Goal: Task Accomplishment & Management: Complete application form

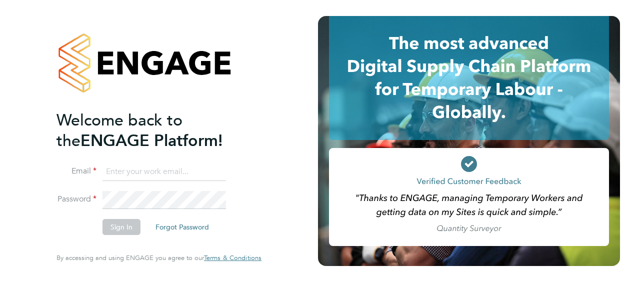
type input "[PERSON_NAME][EMAIL_ADDRESS][PERSON_NAME][DOMAIN_NAME]"
click at [201, 169] on input "[PERSON_NAME][EMAIL_ADDRESS][PERSON_NAME][DOMAIN_NAME]" at bounding box center [163, 172] width 123 height 18
click at [116, 224] on button "Sign In" at bounding box center [121, 227] width 38 height 16
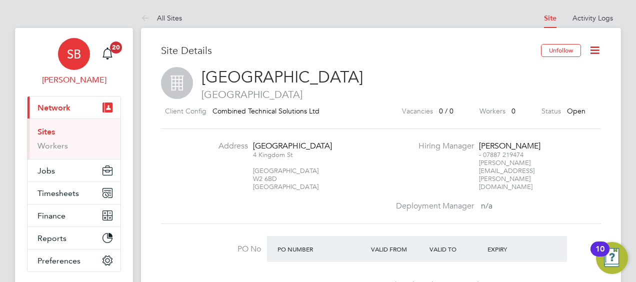
click at [82, 68] on app-avatar "SB" at bounding box center [74, 54] width 32 height 32
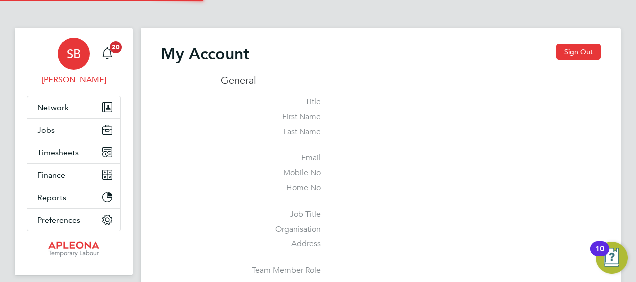
type input "[PERSON_NAME][EMAIL_ADDRESS][PERSON_NAME][DOMAIN_NAME]"
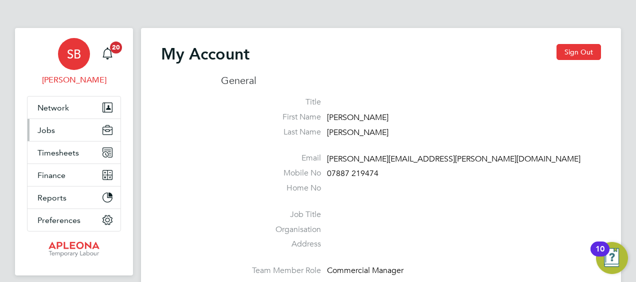
click at [53, 125] on span "Jobs" at bounding box center [45, 129] width 17 height 9
click at [101, 130] on button "Jobs" at bounding box center [73, 130] width 93 height 22
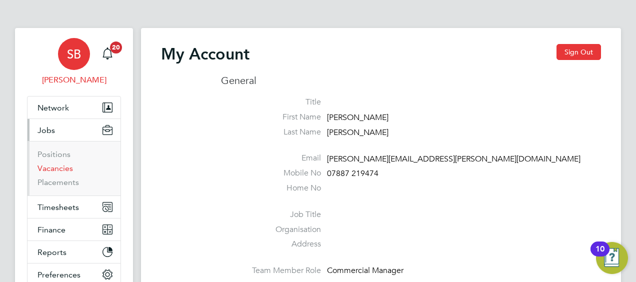
click at [58, 167] on link "Vacancies" at bounding box center [54, 167] width 35 height 9
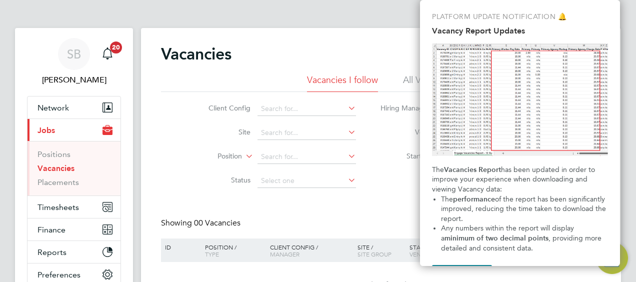
click at [374, 37] on div "Vacancies New Vacancy Vacancies I follow All Vacancies Client Config Site Posit…" at bounding box center [381, 178] width 480 height 301
click at [363, 34] on div "Vacancies New Vacancy Vacancies I follow All Vacancies Client Config Site Posit…" at bounding box center [381, 178] width 480 height 301
click at [371, 20] on app-barbie "Vacancies New Vacancy Vacancies I follow All Vacancies Client Config Site Posit…" at bounding box center [381, 164] width 480 height 329
click at [629, 21] on div "SB Shane Beck Notifications 20 Applications: Network Sites Workers Current page…" at bounding box center [318, 186] width 636 height 373
click at [337, 231] on div "Showing 00 Vacancies Hide Closed Vacancies" at bounding box center [381, 228] width 440 height 20
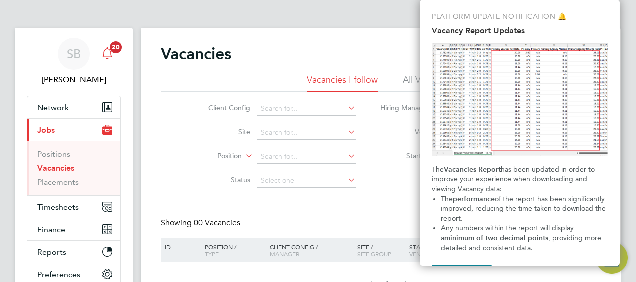
click at [108, 52] on icon "Main navigation" at bounding box center [107, 53] width 12 height 12
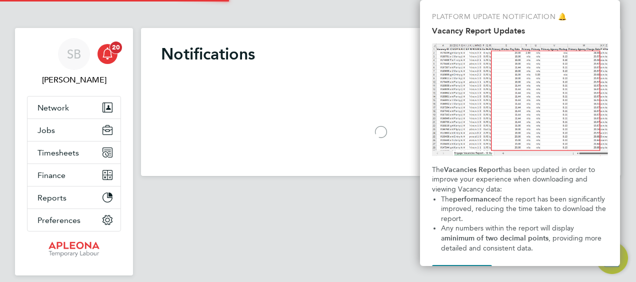
click at [108, 52] on icon "Main navigation" at bounding box center [107, 53] width 12 height 12
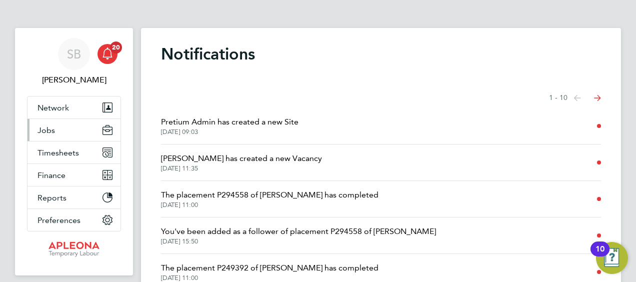
click at [51, 132] on span "Jobs" at bounding box center [45, 129] width 17 height 9
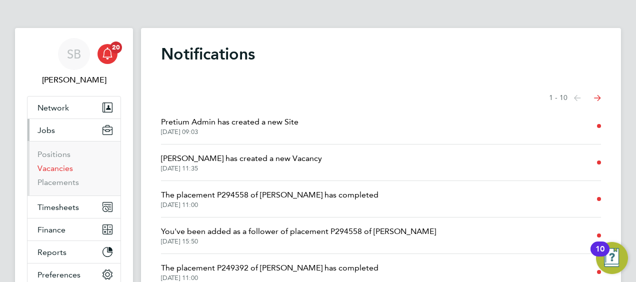
click at [54, 167] on link "Vacancies" at bounding box center [54, 167] width 35 height 9
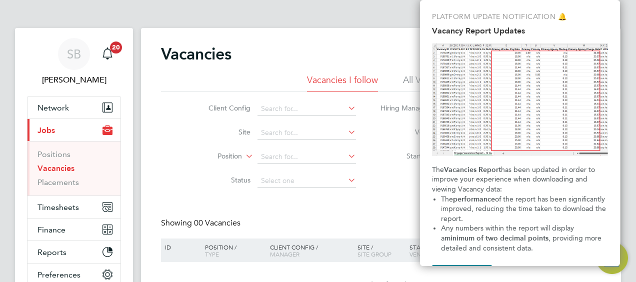
scroll to position [31, 0]
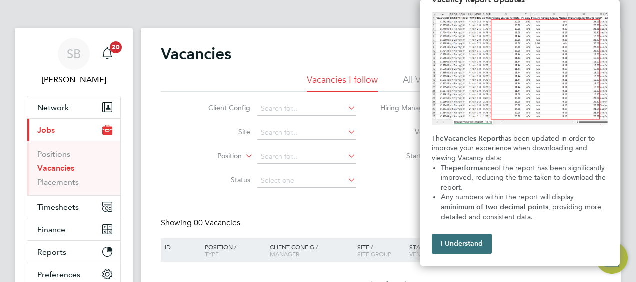
click at [478, 247] on button "I Understand" at bounding box center [462, 244] width 60 height 20
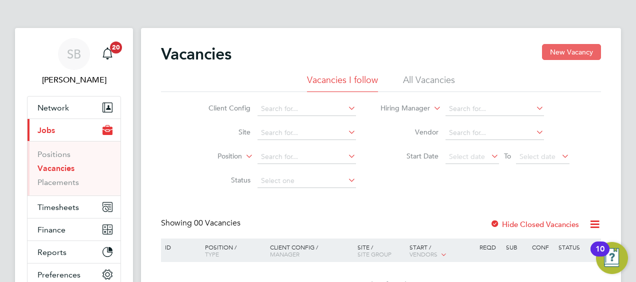
click at [586, 49] on button "New Vacancy" at bounding box center [571, 52] width 59 height 16
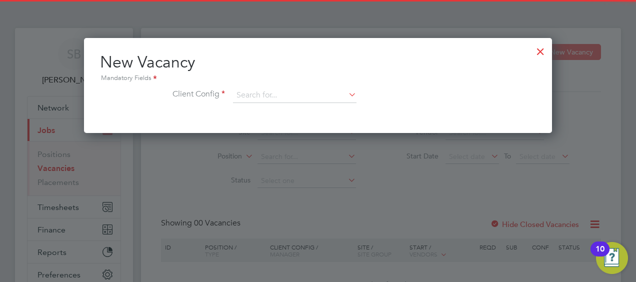
scroll to position [94, 468]
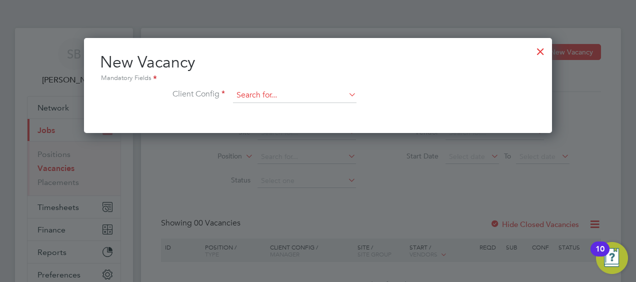
click at [330, 92] on input at bounding box center [294, 95] width 123 height 15
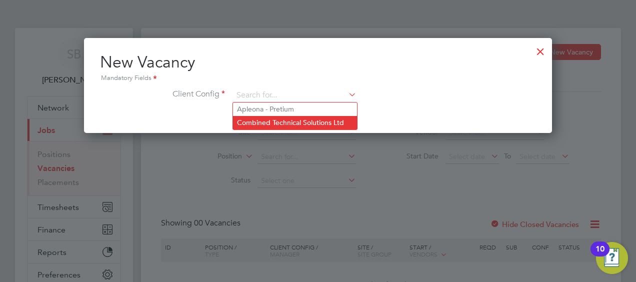
click at [295, 124] on li "Combined Technical Solutions Ltd" at bounding box center [295, 122] width 124 height 13
type input "Combined Technical Solutions Ltd"
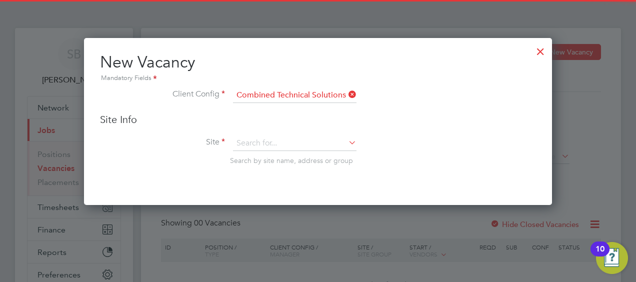
click at [328, 133] on div "Site Info Site Search by site name, address or group" at bounding box center [318, 149] width 436 height 72
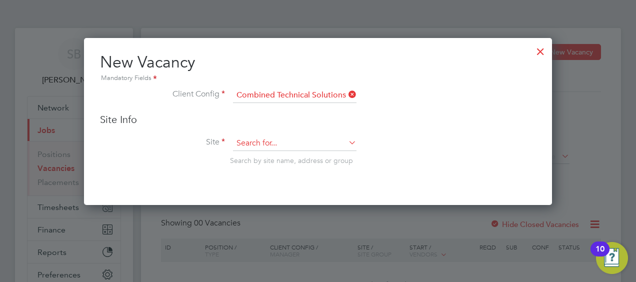
click at [338, 140] on input at bounding box center [294, 143] width 123 height 15
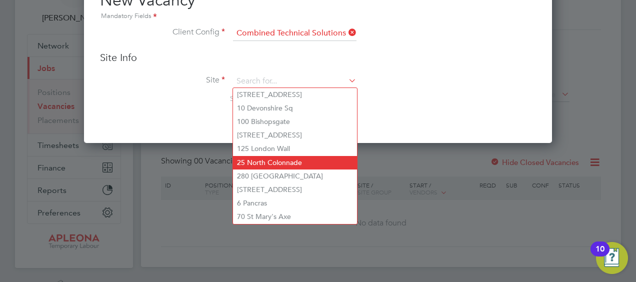
scroll to position [61, 0]
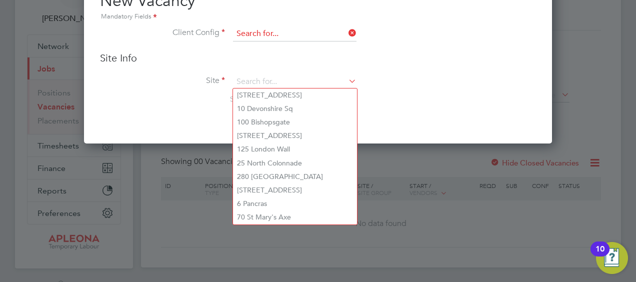
click at [345, 36] on input at bounding box center [294, 33] width 123 height 15
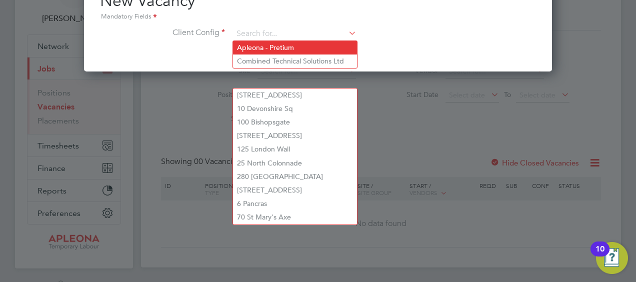
click at [320, 52] on li "Apleona - Pretium" at bounding box center [295, 47] width 124 height 13
type input "Apleona - Pretium"
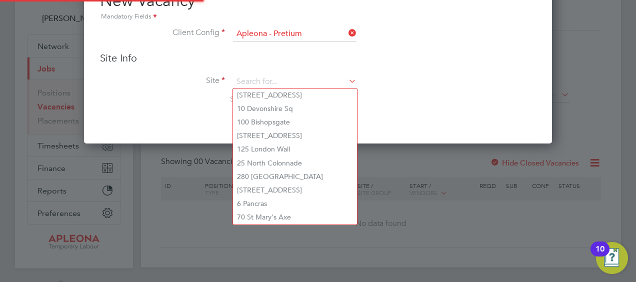
click at [346, 80] on icon at bounding box center [346, 81] width 0 height 14
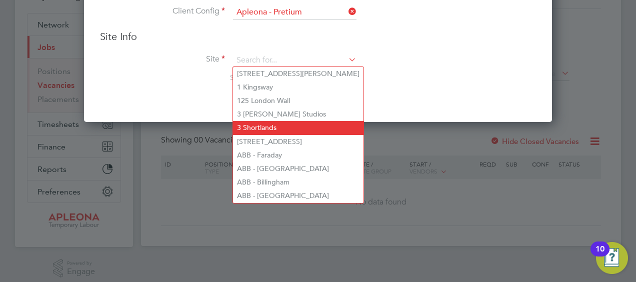
scroll to position [79, 0]
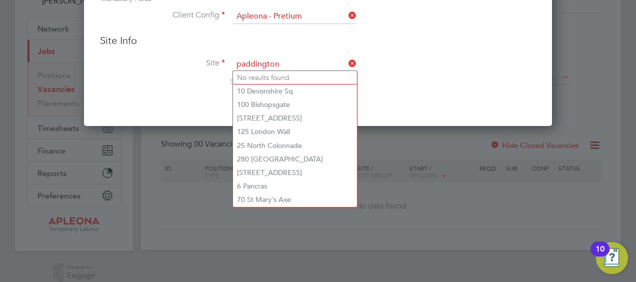
type input "paddington"
click at [346, 17] on icon at bounding box center [346, 15] width 0 height 14
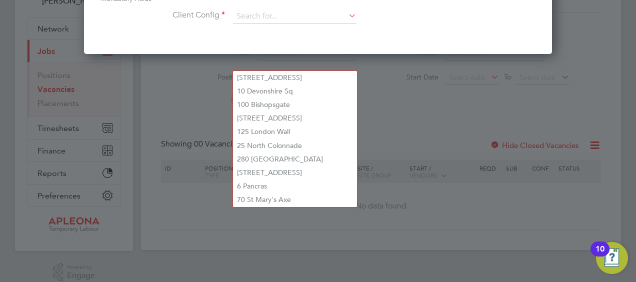
click at [346, 17] on icon at bounding box center [346, 15] width 0 height 14
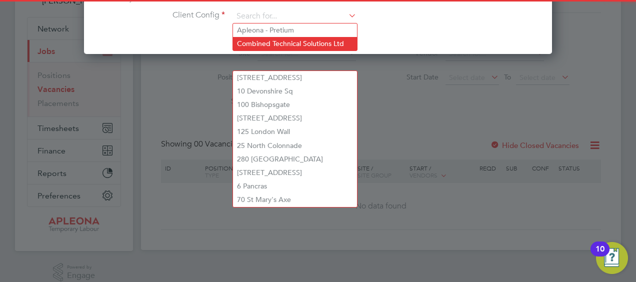
click at [317, 40] on li "Combined Technical Solutions Ltd" at bounding box center [295, 43] width 124 height 13
type input "Combined Technical Solutions Ltd"
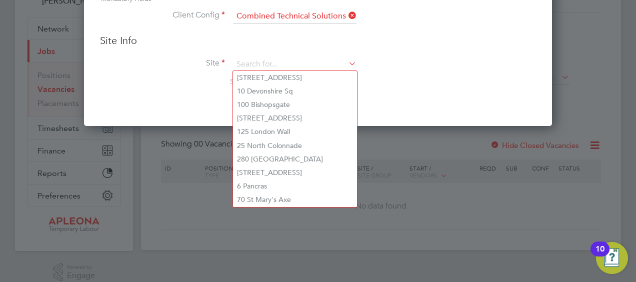
scroll to position [166, 468]
click at [303, 58] on input at bounding box center [294, 64] width 123 height 15
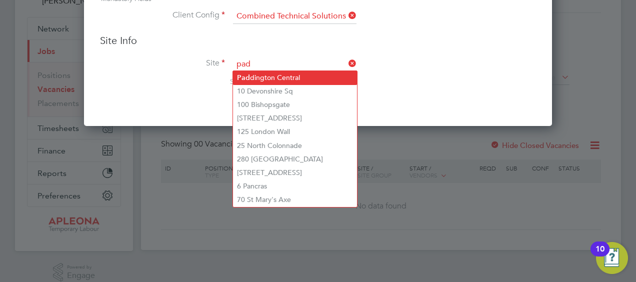
click at [294, 83] on li "Pad dington Central" at bounding box center [295, 77] width 124 height 13
type input "[GEOGRAPHIC_DATA]"
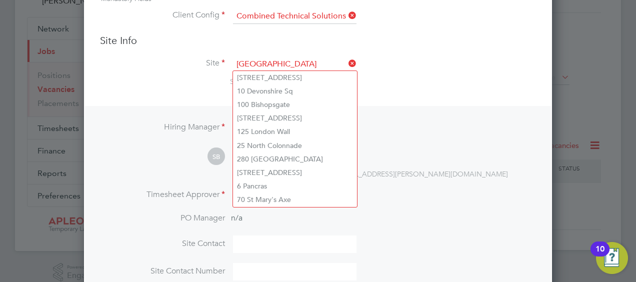
click at [312, 45] on h3 "Site Info" at bounding box center [318, 40] width 436 height 13
click at [378, 15] on li "Client Config Combined Technical Solutions Ltd" at bounding box center [318, 21] width 436 height 25
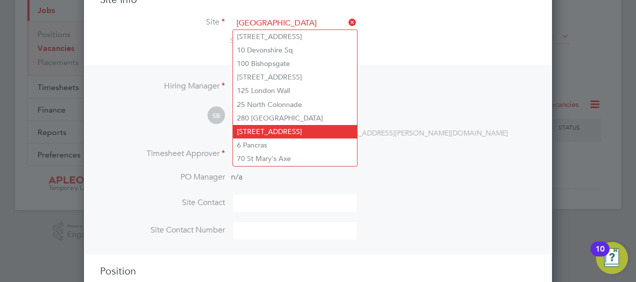
scroll to position [111, 0]
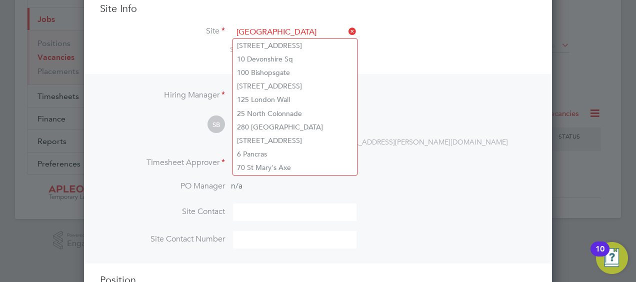
click at [429, 210] on li "Site Contact" at bounding box center [318, 216] width 436 height 27
click at [323, 207] on input at bounding box center [294, 211] width 123 height 17
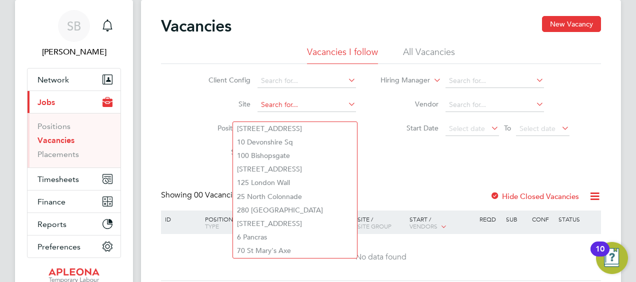
scroll to position [0, 0]
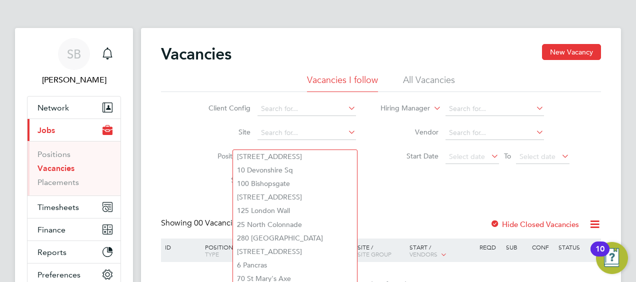
click at [416, 184] on div "Client Config Site Position Status Hiring Manager Vendor Start Date Select date…" at bounding box center [381, 142] width 440 height 101
click at [559, 52] on button "New Vacancy" at bounding box center [571, 52] width 59 height 16
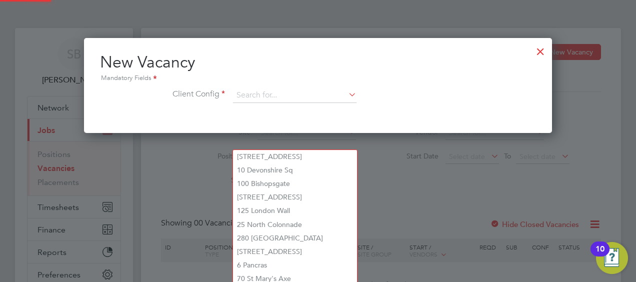
scroll to position [94, 468]
click at [354, 85] on div "New Vacancy Mandatory Fields Client Config" at bounding box center [318, 82] width 436 height 61
click at [346, 89] on icon at bounding box center [346, 94] width 0 height 14
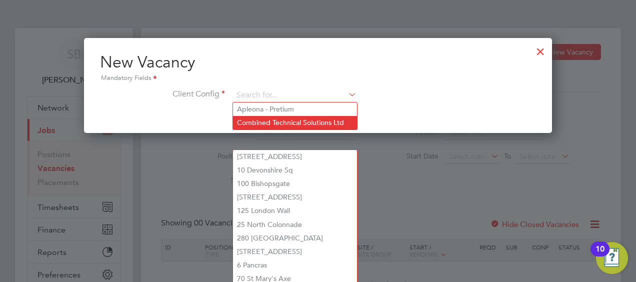
click at [306, 121] on li "Combined Technical Solutions Ltd" at bounding box center [295, 122] width 124 height 13
type input "Combined Technical Solutions Ltd"
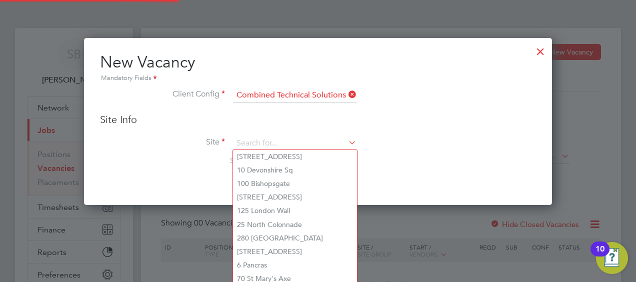
scroll to position [166, 468]
click at [346, 144] on icon at bounding box center [346, 142] width 0 height 14
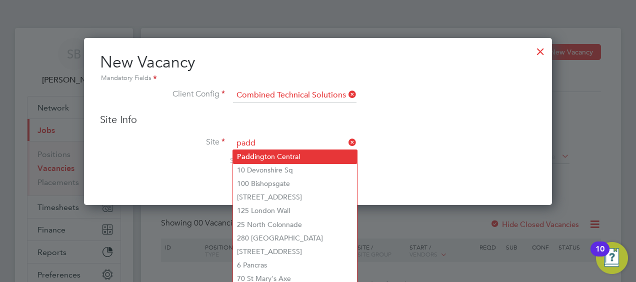
click at [302, 154] on li "Padd ington Central" at bounding box center [295, 156] width 124 height 13
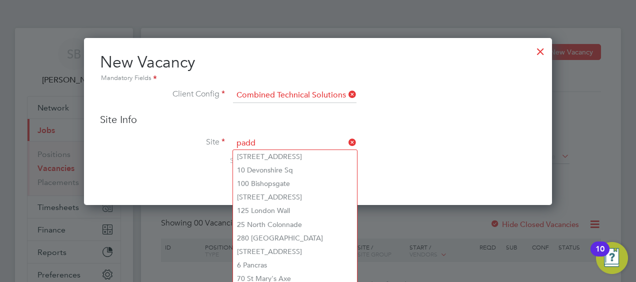
type input "[GEOGRAPHIC_DATA]"
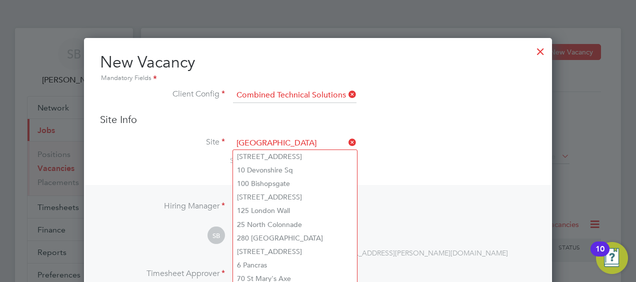
scroll to position [168, 0]
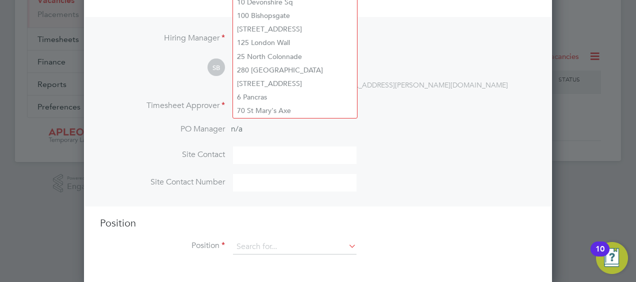
click at [319, 181] on input at bounding box center [294, 182] width 123 height 17
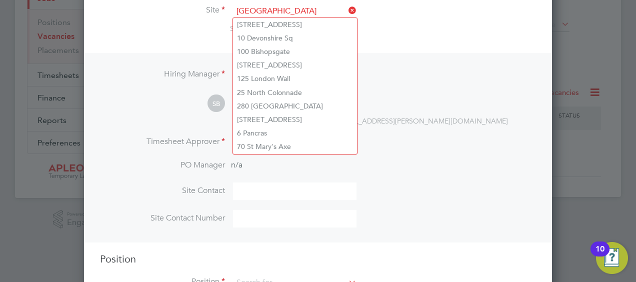
scroll to position [131, 0]
click at [346, 11] on icon at bounding box center [346, 11] width 0 height 14
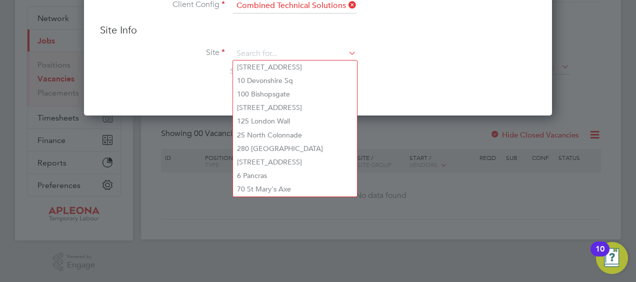
scroll to position [5, 5]
click at [346, 54] on icon at bounding box center [346, 53] width 0 height 14
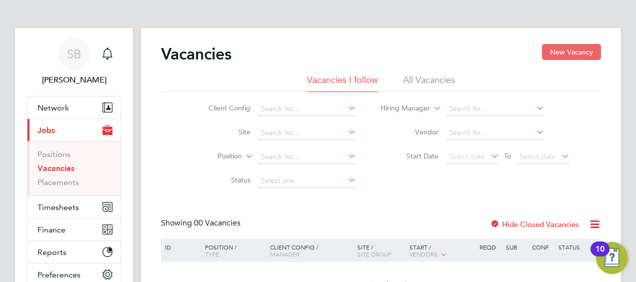
click at [590, 54] on button "New Vacancy" at bounding box center [571, 52] width 59 height 16
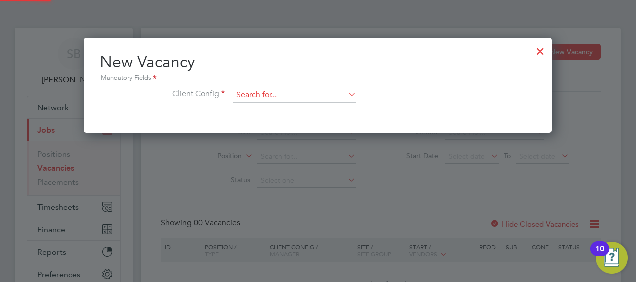
scroll to position [94, 468]
click at [294, 95] on input at bounding box center [294, 95] width 123 height 15
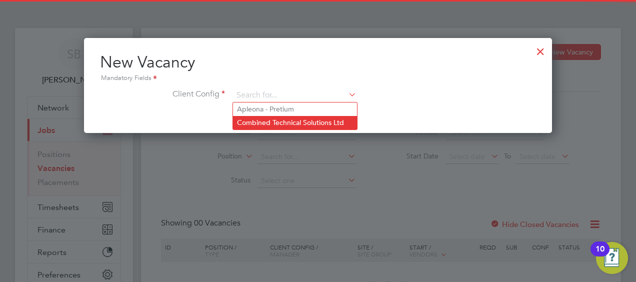
click at [326, 121] on li "Combined Technical Solutions Ltd" at bounding box center [295, 122] width 124 height 13
type input "Combined Technical Solutions Ltd"
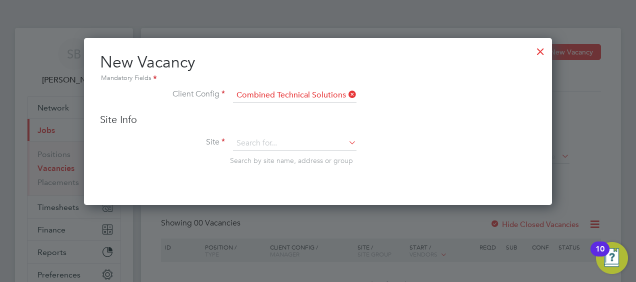
scroll to position [166, 468]
click at [346, 143] on icon at bounding box center [346, 142] width 0 height 14
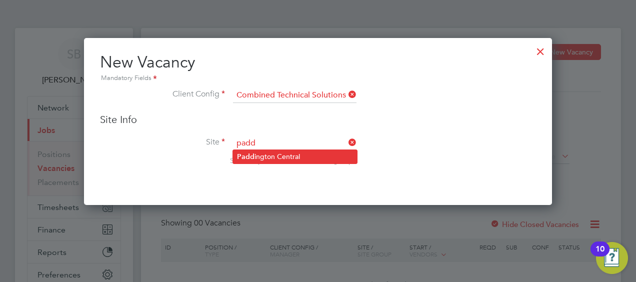
click at [306, 154] on li "Padd ington Central" at bounding box center [295, 156] width 124 height 13
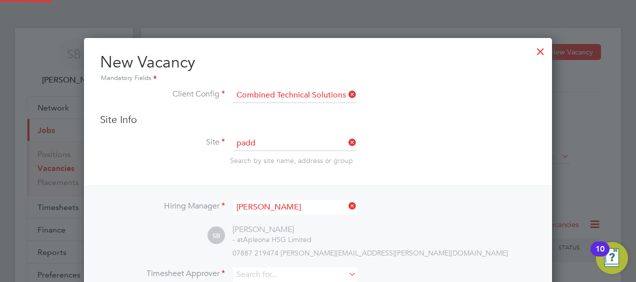
type input "[GEOGRAPHIC_DATA]"
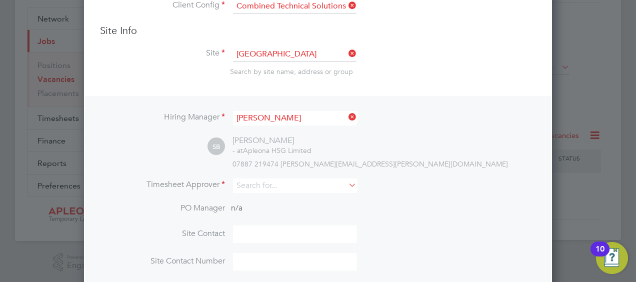
scroll to position [91, 0]
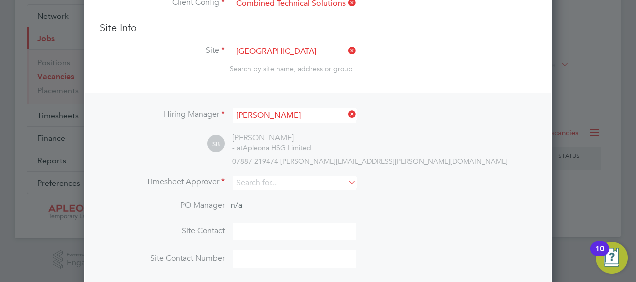
click at [346, 176] on icon at bounding box center [346, 182] width 0 height 14
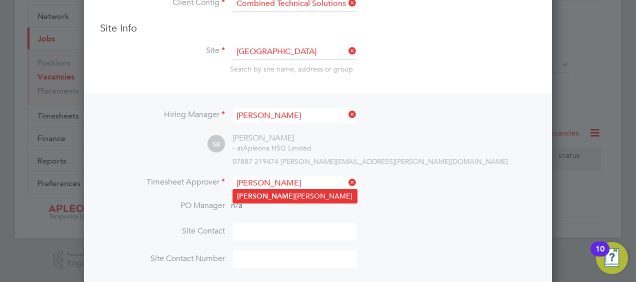
click at [303, 197] on li "[PERSON_NAME]" at bounding box center [295, 195] width 124 height 13
type input "[PERSON_NAME]"
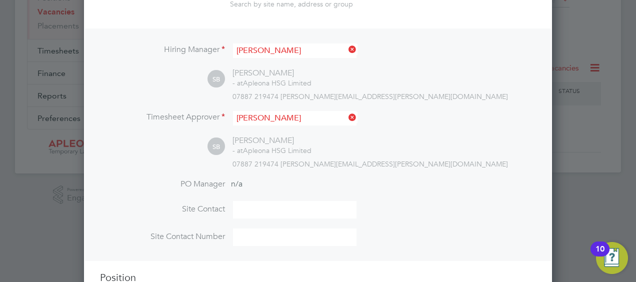
scroll to position [157, 0]
click at [315, 203] on input at bounding box center [294, 208] width 123 height 17
type input "[PERSON_NAME]"
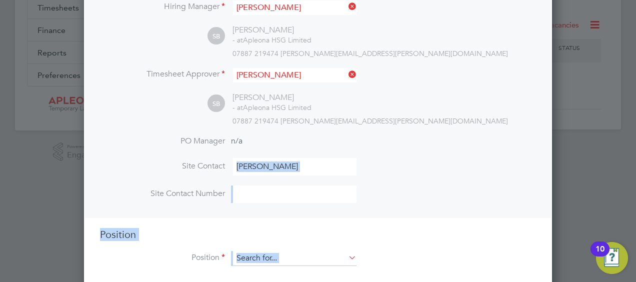
scroll to position [212, 0]
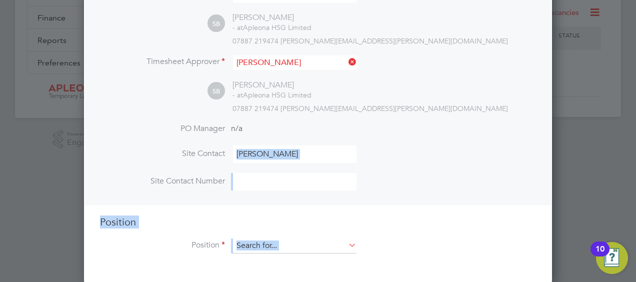
drag, startPoint x: 268, startPoint y: 226, endPoint x: 232, endPoint y: 294, distance: 76.9
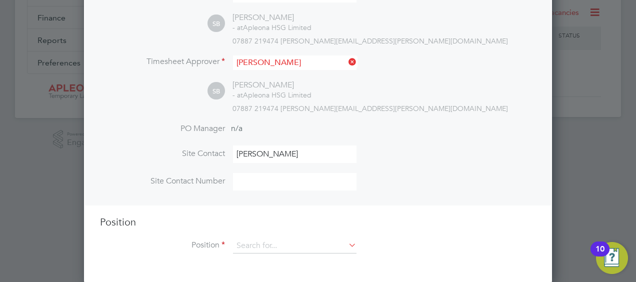
click at [52, 197] on div at bounding box center [318, 141] width 636 height 282
click at [287, 184] on input at bounding box center [294, 181] width 123 height 17
paste input "07353105537"
type input "07353105537"
click at [346, 239] on icon at bounding box center [346, 245] width 0 height 14
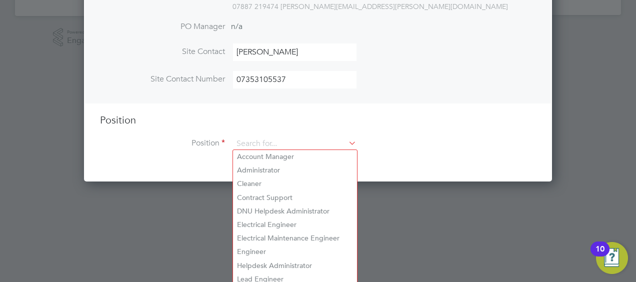
scroll to position [316, 0]
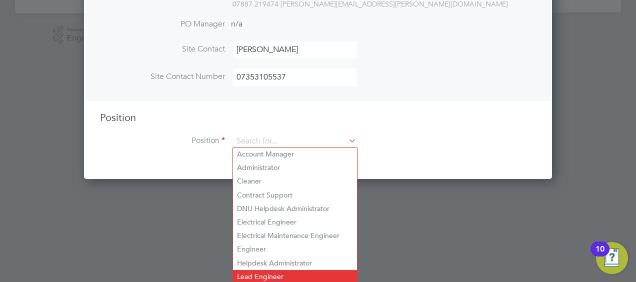
click at [281, 273] on li "Lead Engineer" at bounding box center [295, 276] width 124 height 13
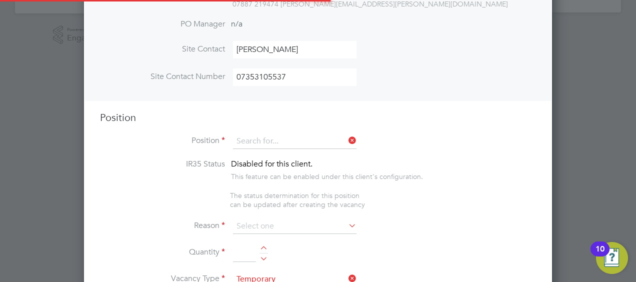
type input "Lead Engineer"
type textarea "Lead Engineer"
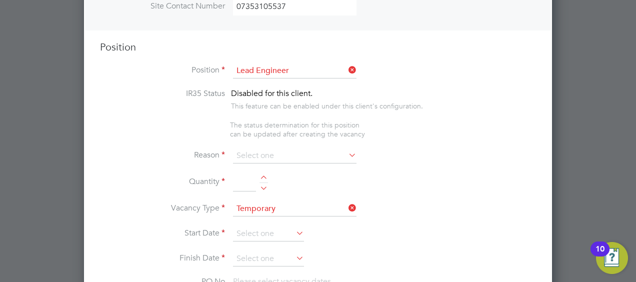
scroll to position [388, 0]
click at [346, 150] on icon at bounding box center [346, 154] width 0 height 14
click at [346, 153] on icon at bounding box center [346, 154] width 0 height 14
click at [274, 156] on input at bounding box center [294, 154] width 123 height 15
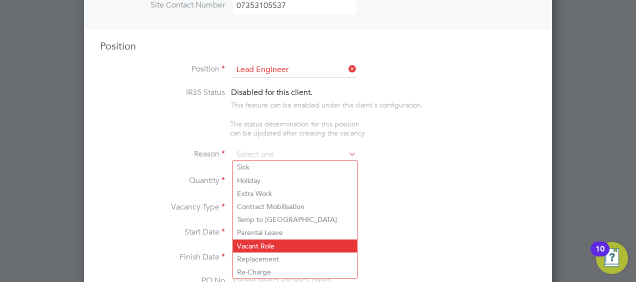
click at [285, 241] on li "Vacant Role" at bounding box center [295, 245] width 124 height 13
type input "Vacant Role"
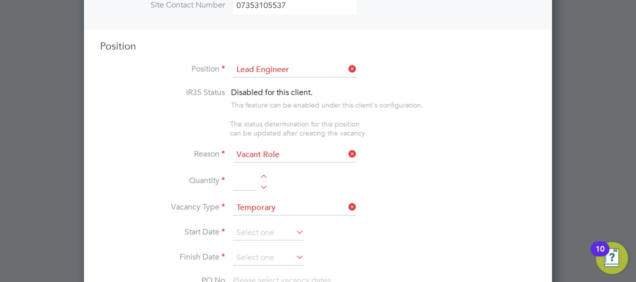
click at [262, 172] on li "Quantity" at bounding box center [318, 186] width 436 height 28
click at [264, 175] on div at bounding box center [263, 177] width 8 height 7
type input "1"
click at [302, 225] on input at bounding box center [268, 232] width 71 height 15
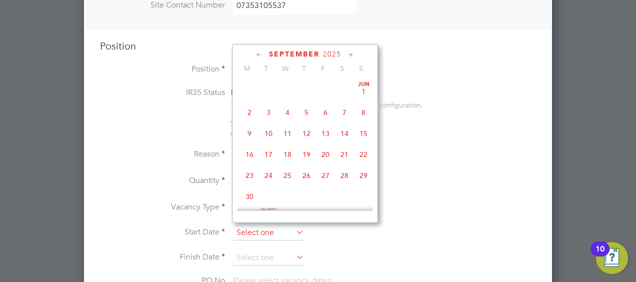
scroll to position [300, 0]
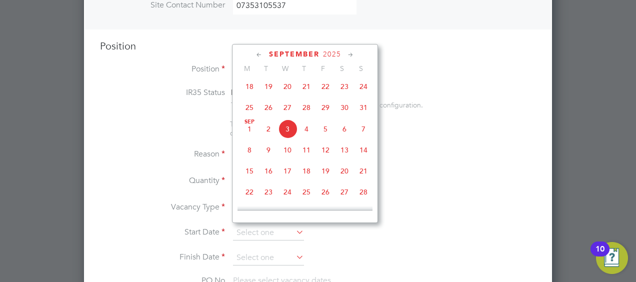
click at [288, 130] on span "3" at bounding box center [287, 128] width 19 height 19
type input "[DATE]"
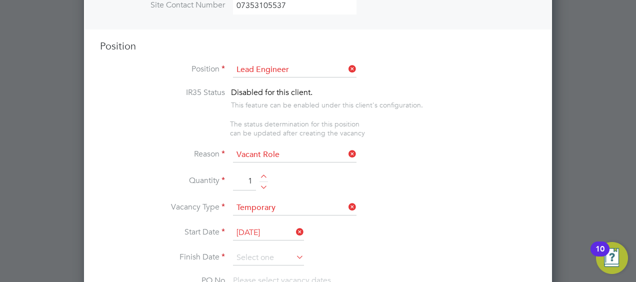
click at [294, 255] on icon at bounding box center [294, 257] width 0 height 14
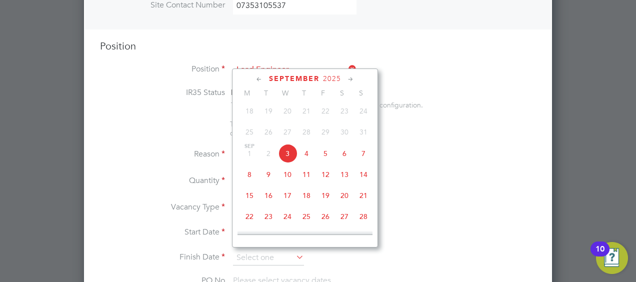
click at [351, 80] on icon at bounding box center [350, 79] width 9 height 11
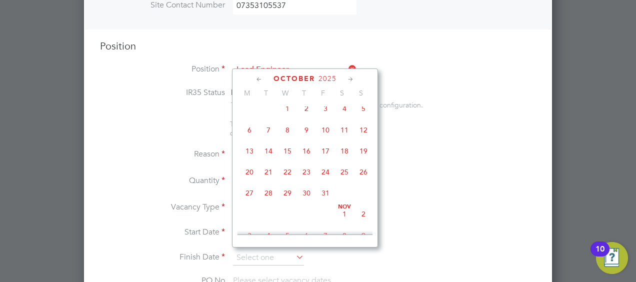
click at [288, 201] on span "29" at bounding box center [287, 192] width 19 height 19
type input "[DATE]"
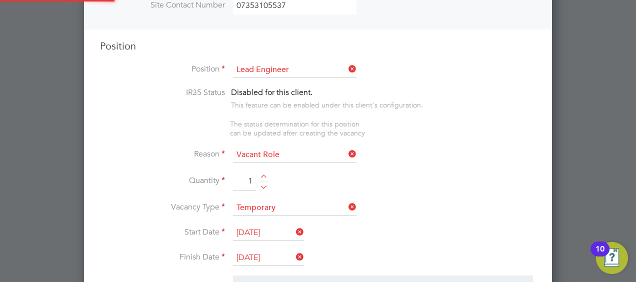
scroll to position [1498, 468]
click at [554, 145] on div at bounding box center [318, 141] width 636 height 282
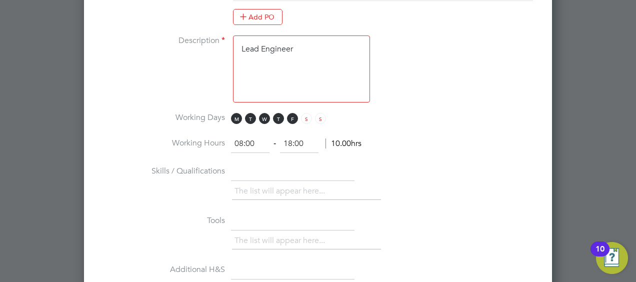
scroll to position [735, 0]
click at [305, 143] on input "18:00" at bounding box center [299, 144] width 38 height 18
type input "1"
type input "16:00"
click at [420, 151] on li "Working Hours 08:00 ‐ 16:00 8.00hrs" at bounding box center [318, 149] width 436 height 28
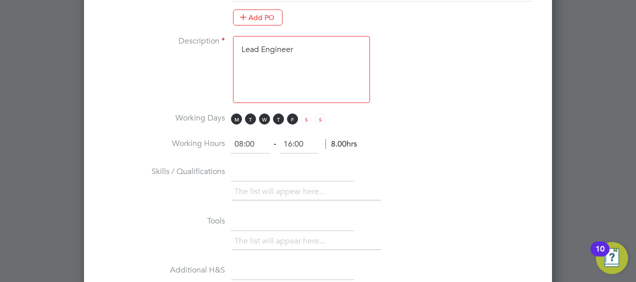
click at [297, 47] on textarea "Lead Engineer" at bounding box center [301, 69] width 137 height 67
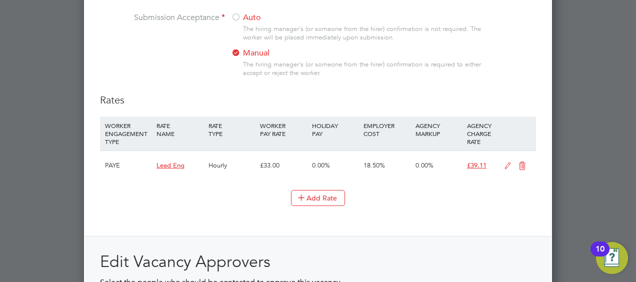
scroll to position [1084, 0]
type textarea "Lead Engineer - 08:00 - 16:00 shift week one - 10:00 - 19:00 shift week two"
click at [316, 190] on button "Add Rate" at bounding box center [318, 197] width 54 height 16
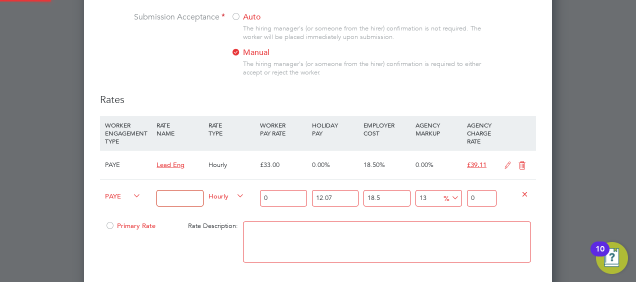
scroll to position [1595, 468]
click at [174, 190] on input at bounding box center [179, 198] width 46 height 16
click at [178, 190] on input at bounding box center [179, 198] width 46 height 16
click at [206, 180] on div "Hourly" at bounding box center [231, 197] width 51 height 34
click at [288, 190] on input "0" at bounding box center [283, 198] width 46 height 16
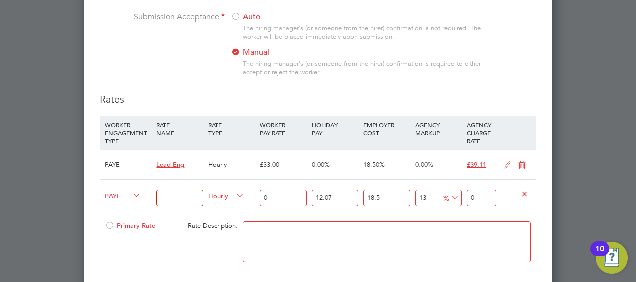
click at [179, 190] on input at bounding box center [179, 198] width 46 height 16
type input "Lead Eng"
click at [280, 190] on input "0" at bounding box center [283, 198] width 46 height 16
type input "2"
type input "3.00134667"
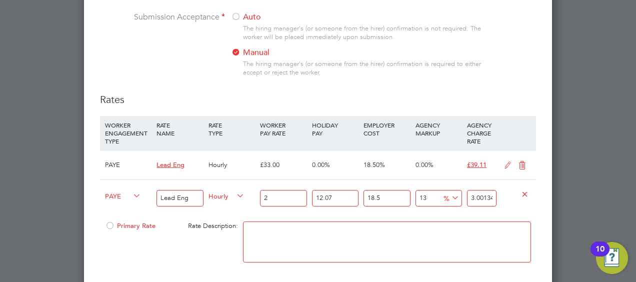
type input "24"
type input "36.01616004"
type input "24.04"
type input "36.0761869734"
type input "24.04"
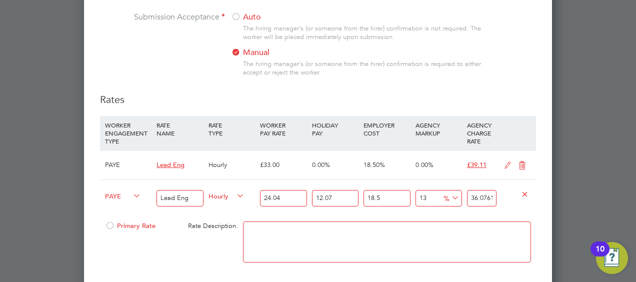
click at [506, 206] on div "PAYE Lead Eng Hourly 24.04 12.07 n/a 18.5 n/a 13 4.1503577934 % 36.0761869734" at bounding box center [318, 197] width 436 height 37
click at [445, 227] on textarea at bounding box center [387, 241] width 288 height 41
click at [449, 191] on icon at bounding box center [449, 198] width 0 height 14
click at [450, 216] on li "£" at bounding box center [452, 217] width 24 height 13
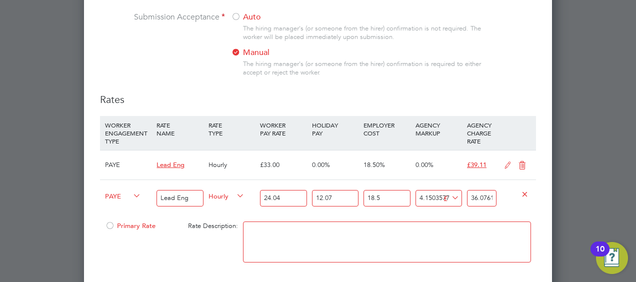
click at [449, 192] on icon at bounding box center [449, 198] width 0 height 14
click at [446, 203] on li "%" at bounding box center [451, 204] width 22 height 13
click at [118, 221] on span "Primary Rate" at bounding box center [130, 225] width 50 height 8
click at [523, 161] on icon at bounding box center [522, 165] width 12 height 8
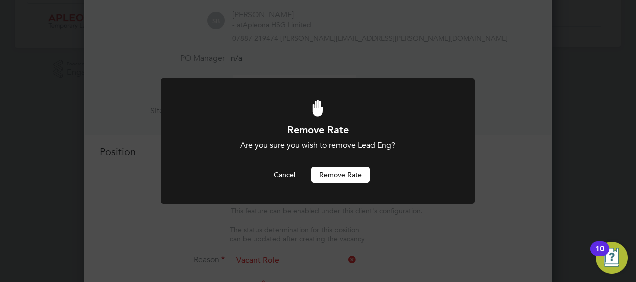
click at [335, 181] on button "Remove rate" at bounding box center [340, 175] width 58 height 16
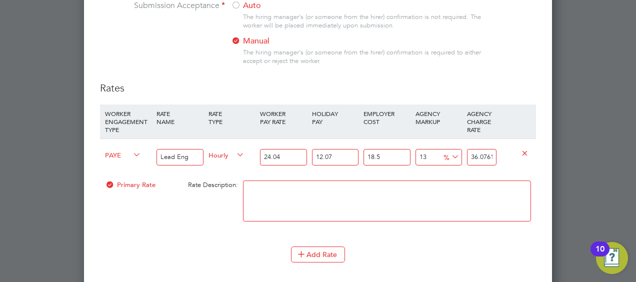
scroll to position [1096, 0]
click at [201, 217] on div "Primary Rate Rate Description:" at bounding box center [318, 205] width 436 height 61
drag, startPoint x: 453, startPoint y: 260, endPoint x: 448, endPoint y: 252, distance: 9.4
click at [448, 252] on li "Add Rate" at bounding box center [318, 259] width 436 height 26
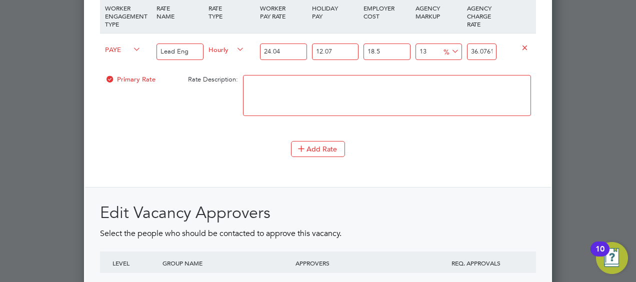
scroll to position [1203, 0]
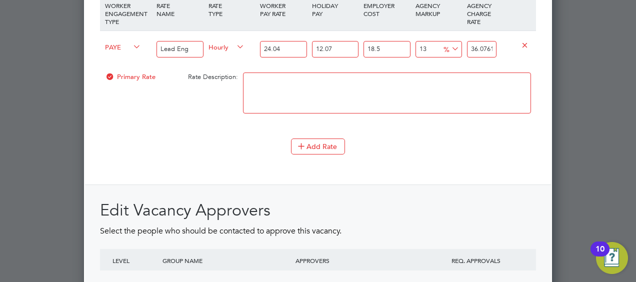
click at [449, 47] on icon at bounding box center [449, 49] width 0 height 14
click at [418, 67] on div at bounding box center [386, 97] width 293 height 61
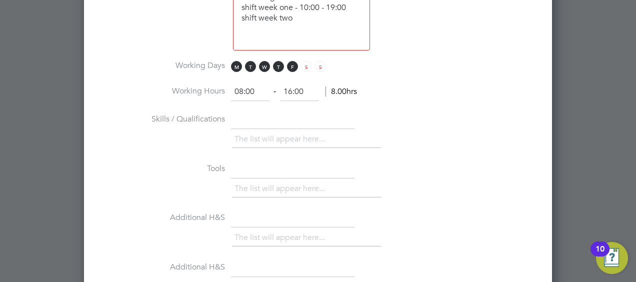
scroll to position [803, 0]
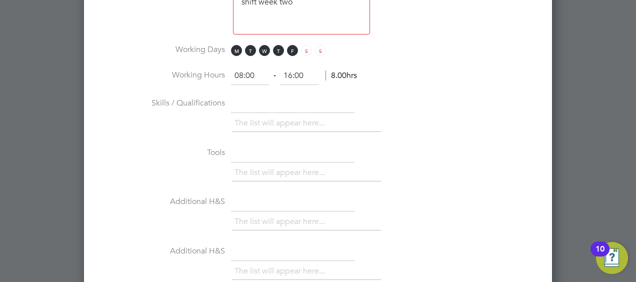
click at [297, 116] on li "The list will appear here..." at bounding box center [281, 122] width 94 height 13
click at [274, 95] on input "text" at bounding box center [292, 104] width 123 height 18
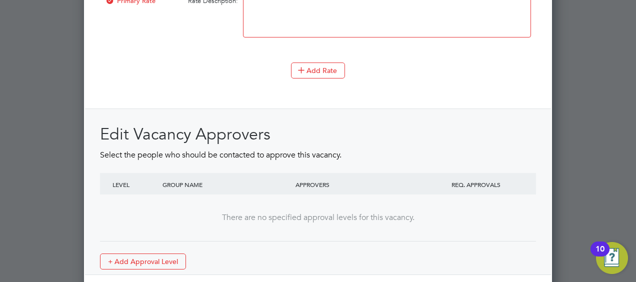
scroll to position [1321, 0]
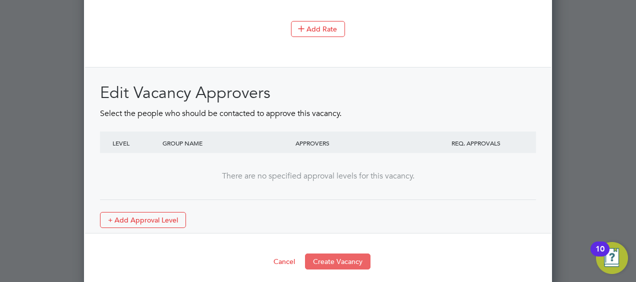
type input "Electrical / Mechanical"
click at [348, 253] on button "Create Vacancy" at bounding box center [337, 261] width 65 height 16
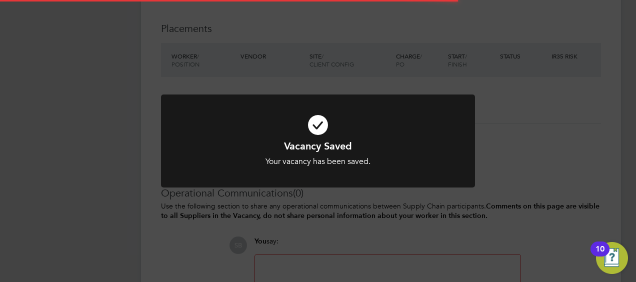
scroll to position [29, 70]
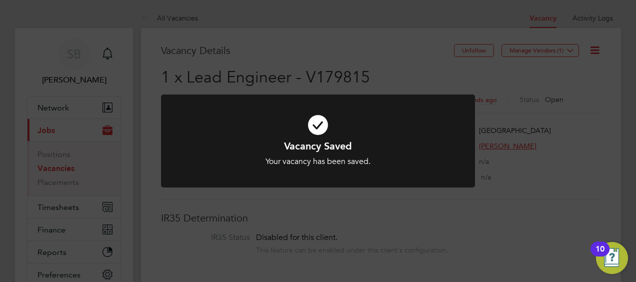
click at [413, 58] on div "Vacancy Saved Your vacancy has been saved. Cancel Okay" at bounding box center [318, 141] width 636 height 282
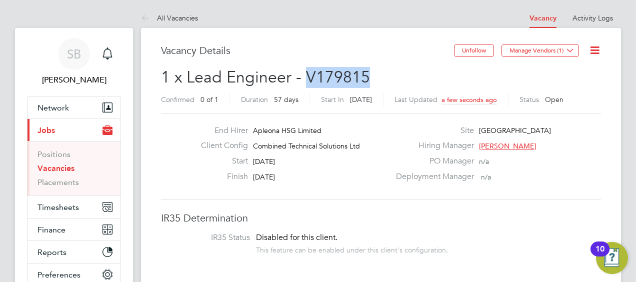
drag, startPoint x: 367, startPoint y: 75, endPoint x: 305, endPoint y: 79, distance: 62.1
click at [305, 79] on h2 "1 x Lead Engineer - V179815 Confirmed 0 of 1 Duration 57 days Start In [DATE] L…" at bounding box center [381, 88] width 440 height 42
copy span "V179815"
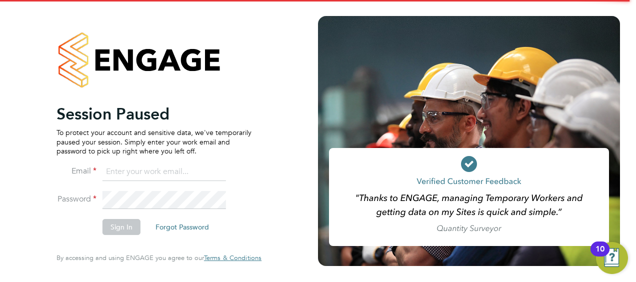
type input "[PERSON_NAME][EMAIL_ADDRESS][PERSON_NAME][DOMAIN_NAME]"
